Goal: Find specific page/section: Find specific page/section

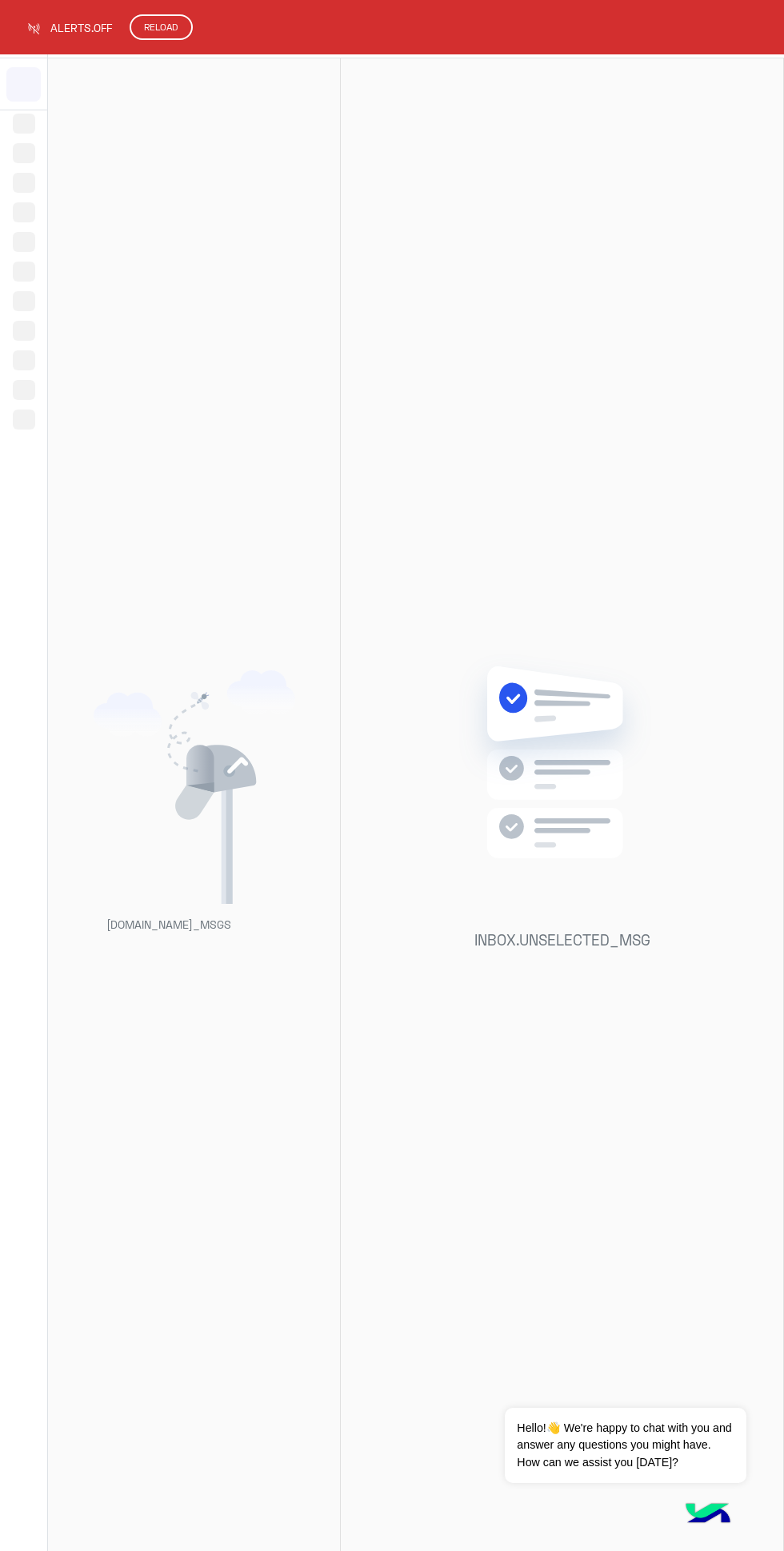
click at [146, 34] on button "RELOAD" at bounding box center [161, 27] width 63 height 26
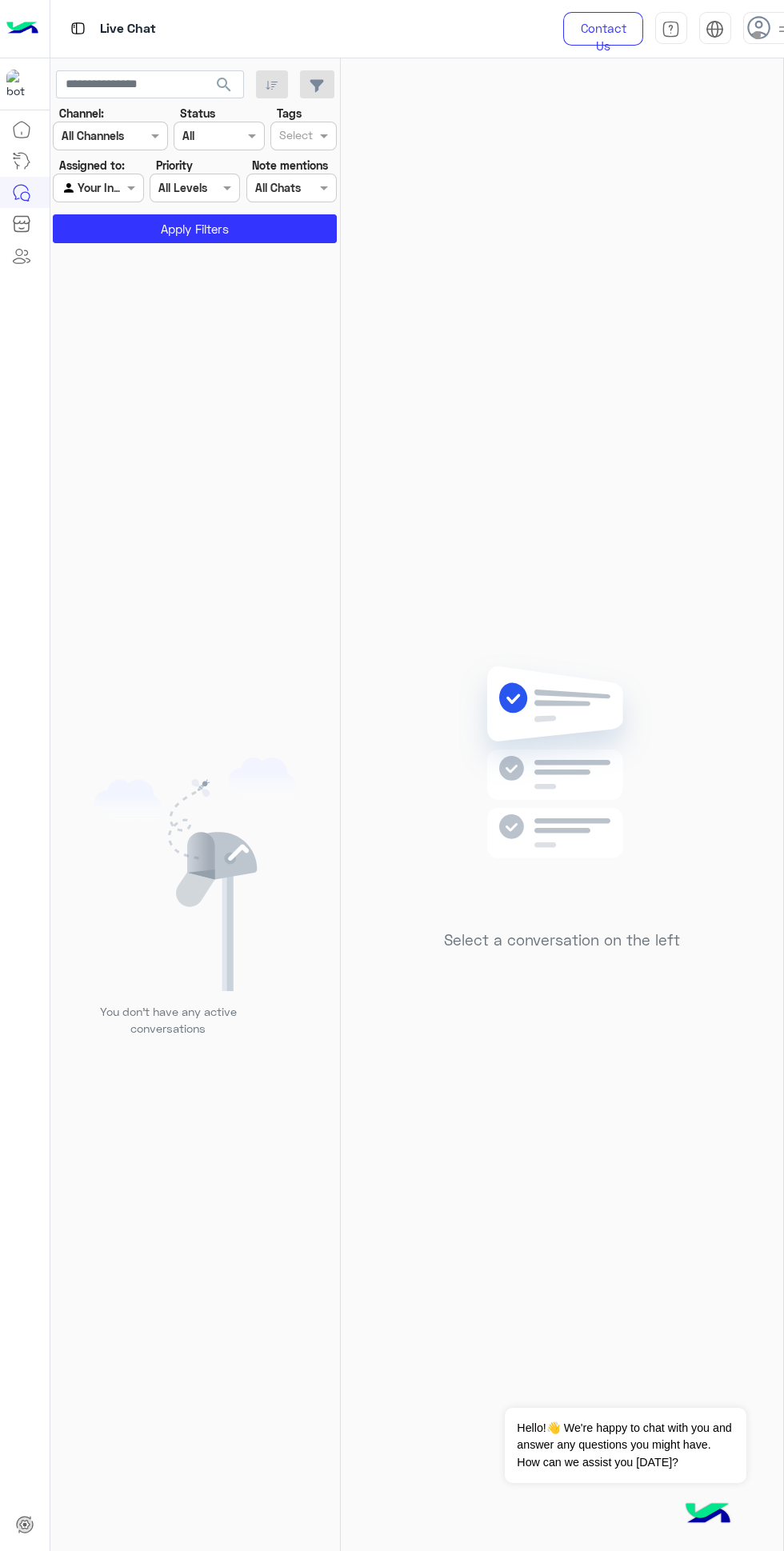
click at [757, 20] on icon at bounding box center [759, 28] width 24 height 24
click at [223, 76] on span "search" at bounding box center [223, 85] width 20 height 20
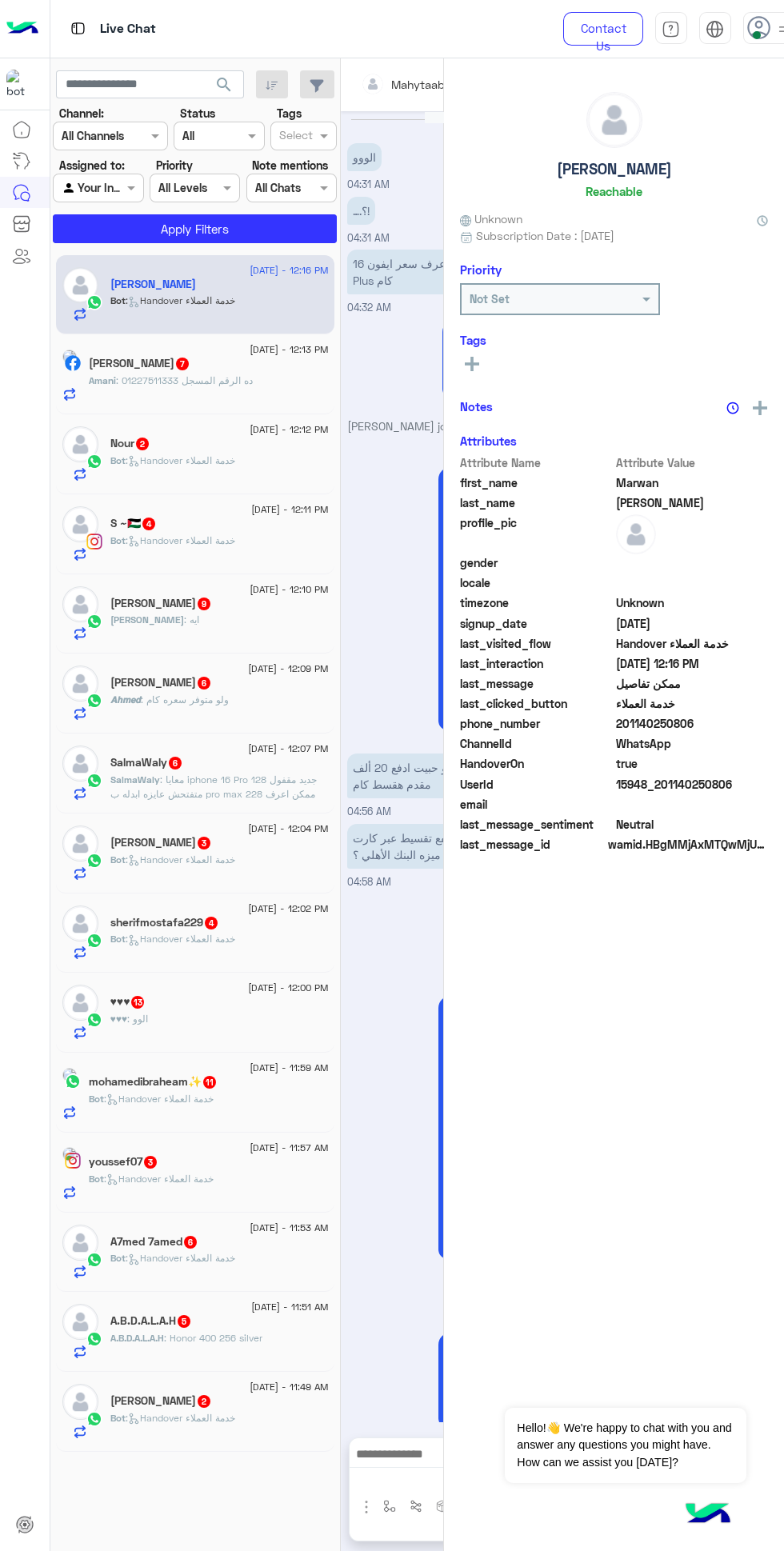
scroll to position [1879, 0]
